Goal: Task Accomplishment & Management: Manage account settings

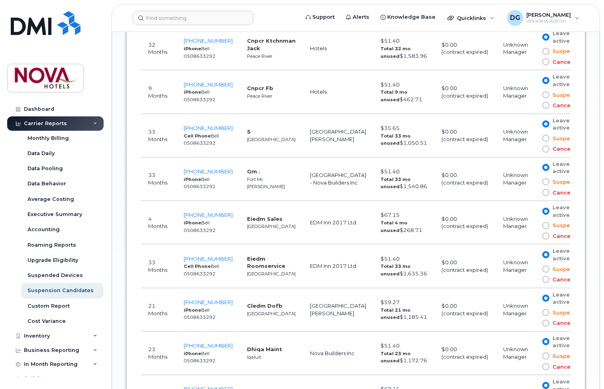
scroll to position [1056, 0]
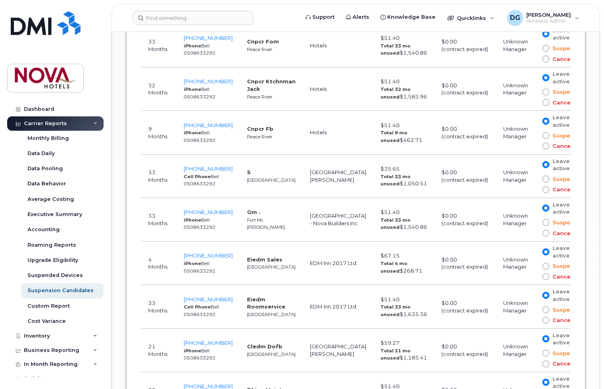
click at [434, 337] on td "$0.00 (contract expired)" at bounding box center [465, 349] width 62 height 43
click at [216, 255] on span "[PHONE_NUMBER]" at bounding box center [208, 255] width 49 height 6
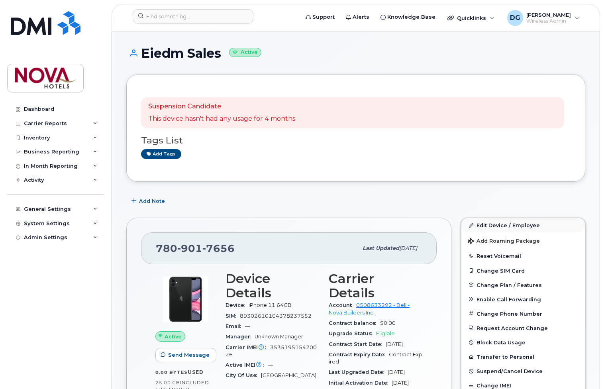
scroll to position [81, 0]
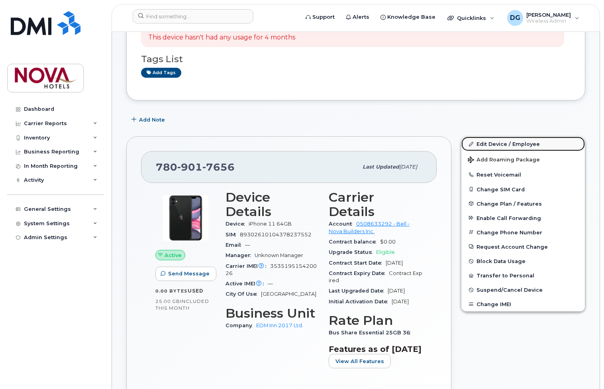
click at [504, 148] on link "Edit Device / Employee" at bounding box center [522, 144] width 123 height 14
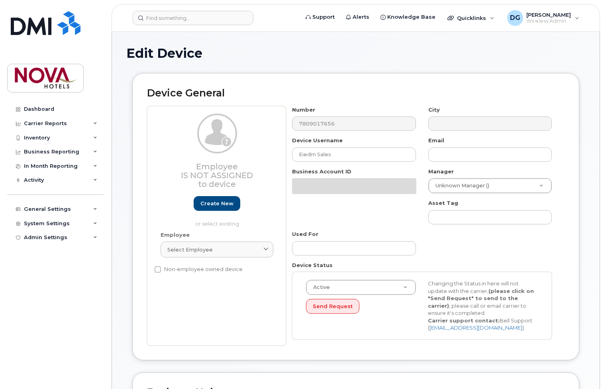
select select "28493732"
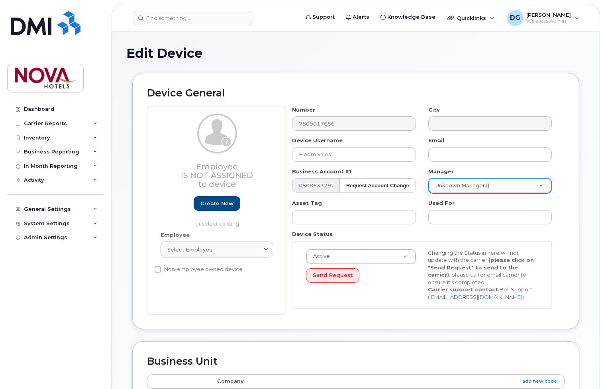
click at [484, 189] on body "Support Alerts Knowledge Base Quicklinks Suspend / Cancel Device Change SIM Car…" at bounding box center [302, 358] width 604 height 716
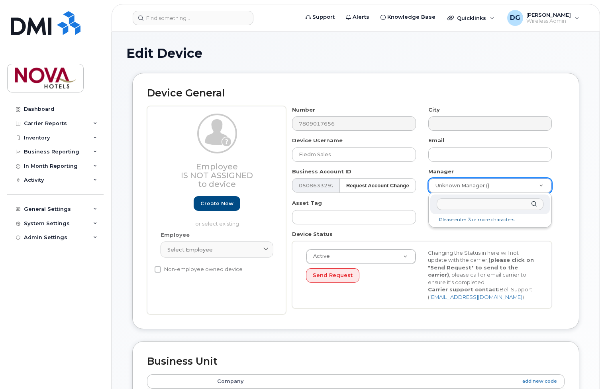
click at [484, 189] on body "Support Alerts Knowledge Base Quicklinks Suspend / Cancel Device Change SIM Car…" at bounding box center [302, 358] width 604 height 716
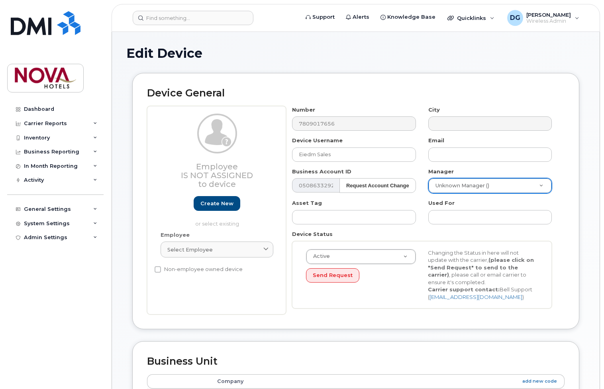
scroll to position [284, 0]
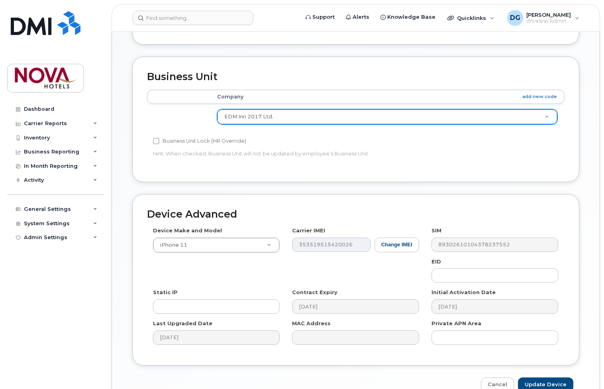
click at [285, 123] on body "Support Alerts Knowledge Base Quicklinks Suspend / Cancel Device Change SIM Car…" at bounding box center [302, 74] width 604 height 716
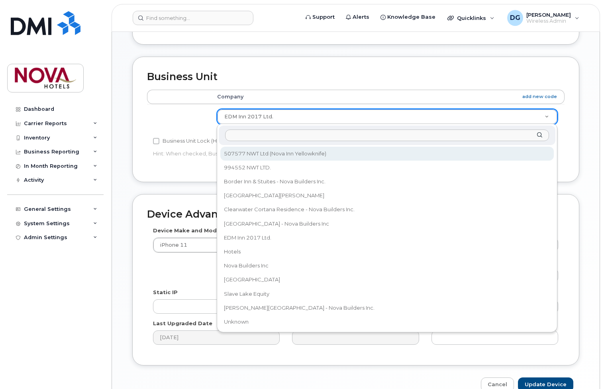
click at [317, 75] on body "Support Alerts Knowledge Base Quicklinks Suspend / Cancel Device Change SIM Car…" at bounding box center [302, 74] width 604 height 716
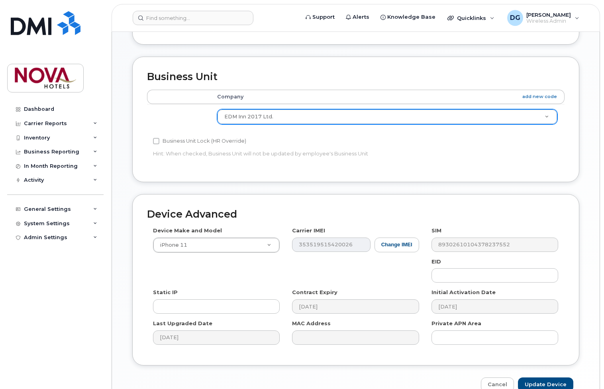
click at [280, 179] on div "Business Unit Accounting Categories Rules Company add new code EDM Inn 2017 Ltd…" at bounding box center [355, 119] width 447 height 125
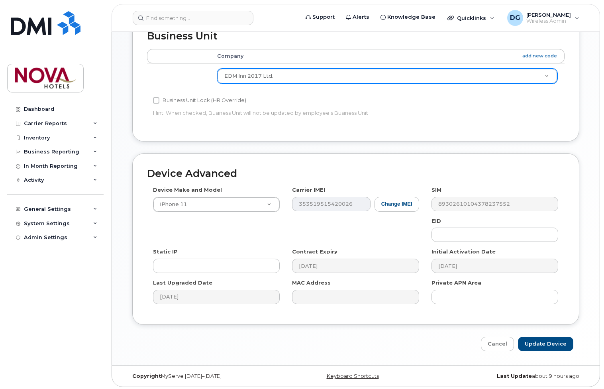
scroll to position [327, 0]
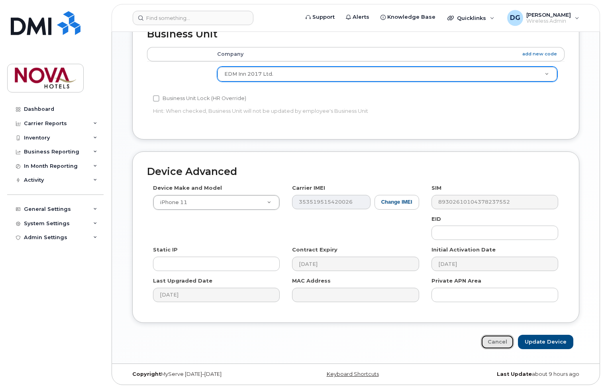
click at [500, 344] on link "Cancel" at bounding box center [497, 341] width 33 height 15
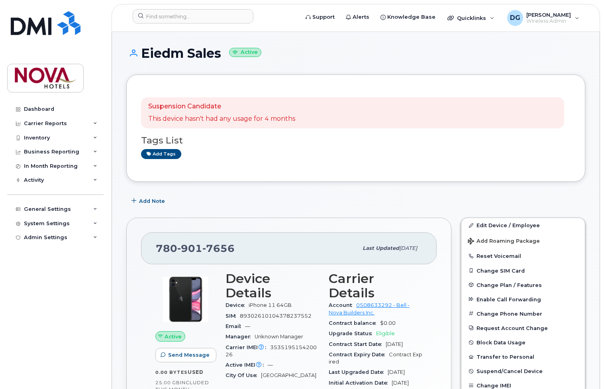
click at [491, 63] on div "Eiedm Sales Active" at bounding box center [355, 60] width 459 height 28
click at [104, 354] on div "Dashboard Carrier Reports Monthly Billing Data Daily Data Pooling Data Behavior…" at bounding box center [56, 239] width 98 height 275
